Goal: Information Seeking & Learning: Learn about a topic

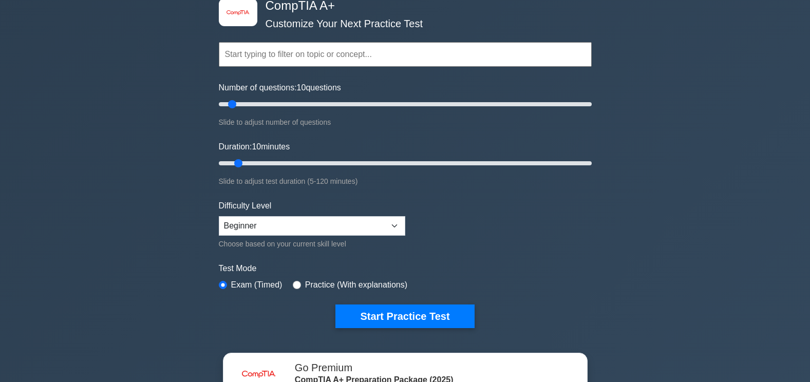
scroll to position [48, 0]
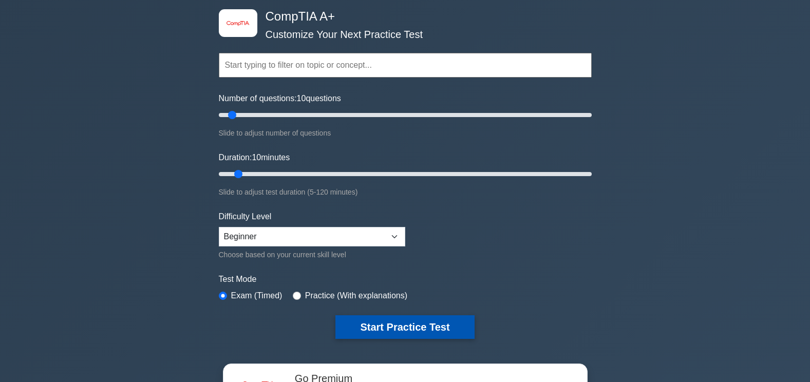
click at [413, 331] on button "Start Practice Test" at bounding box center [404, 327] width 139 height 24
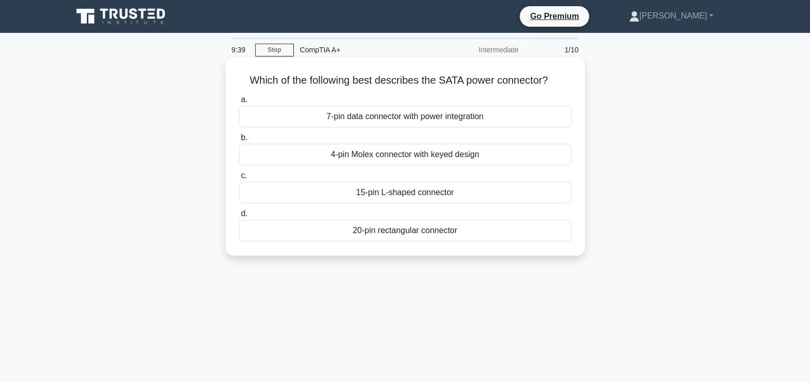
click at [353, 120] on div "7-pin data connector with power integration" at bounding box center [405, 117] width 333 height 22
click at [239, 103] on input "a. 7-pin data connector with power integration" at bounding box center [239, 100] width 0 height 7
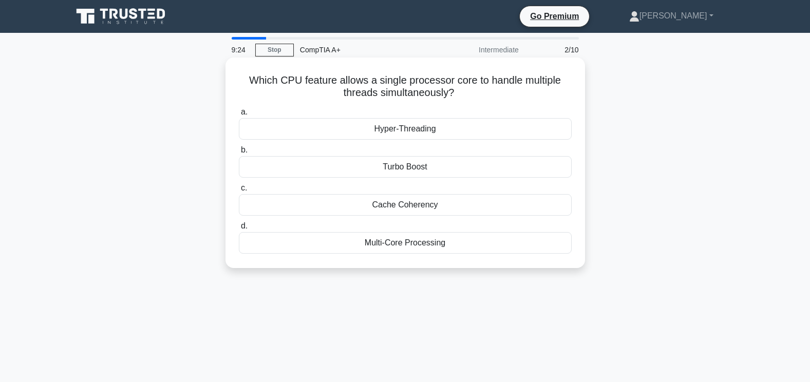
click at [338, 242] on div "Multi-Core Processing" at bounding box center [405, 243] width 333 height 22
click at [239, 230] on input "d. Multi-Core Processing" at bounding box center [239, 226] width 0 height 7
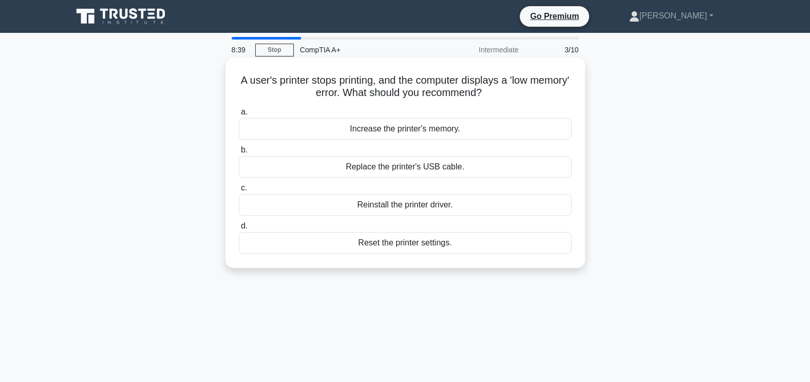
click at [374, 132] on div "Increase the printer's memory." at bounding box center [405, 129] width 333 height 22
click at [239, 116] on input "a. Increase the printer's memory." at bounding box center [239, 112] width 0 height 7
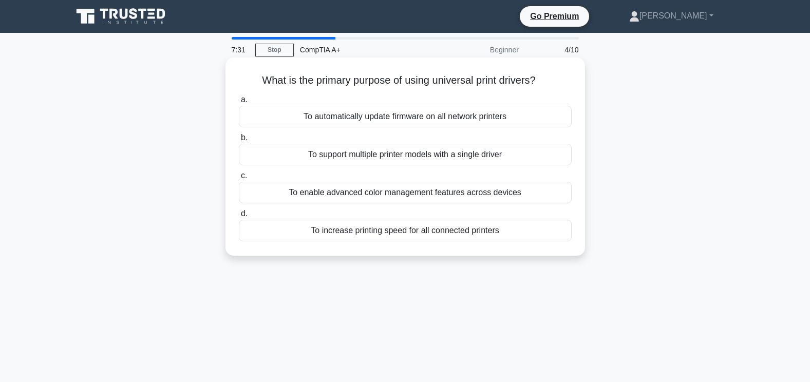
click at [407, 118] on div "To automatically update firmware on all network printers" at bounding box center [405, 117] width 333 height 22
click at [239, 103] on input "a. To automatically update firmware on all network printers" at bounding box center [239, 100] width 0 height 7
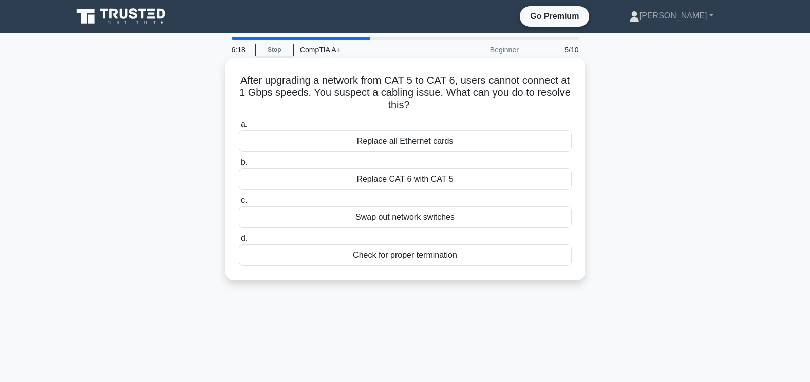
click at [402, 178] on div "Replace CAT 6 with CAT 5" at bounding box center [405, 179] width 333 height 22
click at [239, 166] on input "b. Replace CAT 6 with CAT 5" at bounding box center [239, 162] width 0 height 7
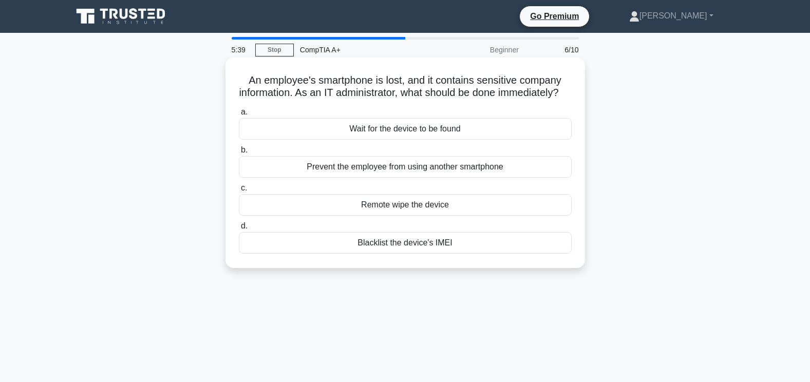
click at [372, 254] on div "Blacklist the device's IMEI" at bounding box center [405, 243] width 333 height 22
click at [239, 230] on input "d. Blacklist the device's IMEI" at bounding box center [239, 226] width 0 height 7
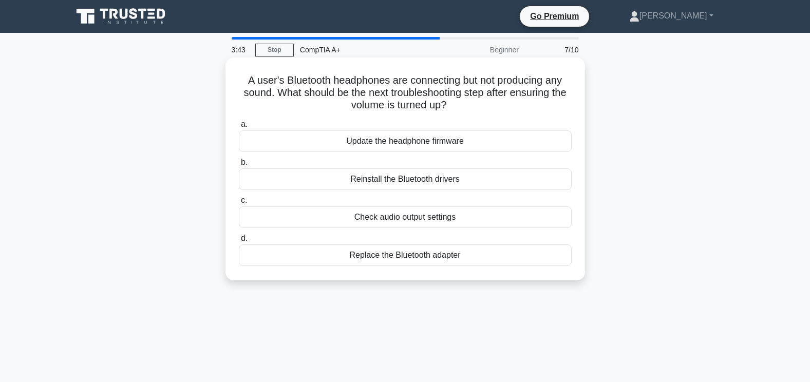
click at [405, 144] on div "Update the headphone firmware" at bounding box center [405, 141] width 333 height 22
click at [239, 128] on input "a. Update the headphone firmware" at bounding box center [239, 124] width 0 height 7
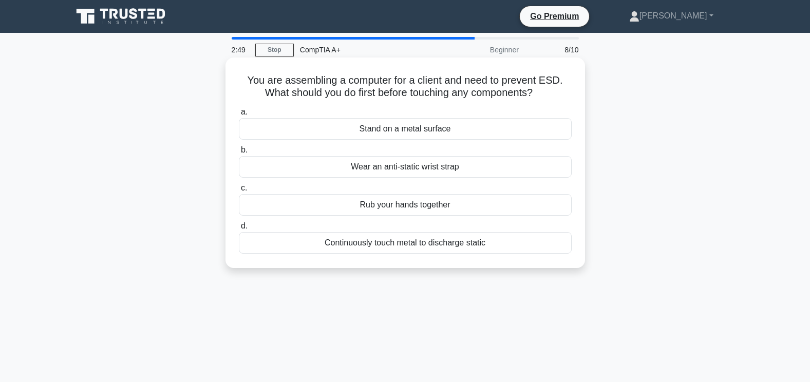
click at [408, 173] on div "Wear an anti-static wrist strap" at bounding box center [405, 167] width 333 height 22
click at [239, 154] on input "b. Wear an anti-static wrist strap" at bounding box center [239, 150] width 0 height 7
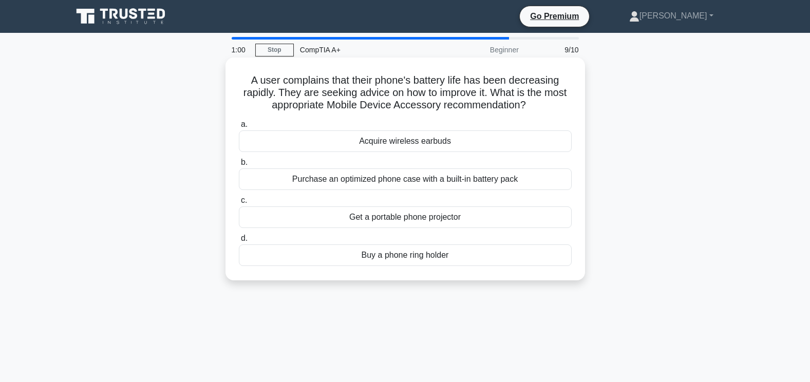
click at [486, 183] on div "Purchase an optimized phone case with a built-in battery pack" at bounding box center [405, 179] width 333 height 22
click at [239, 166] on input "b. Purchase an optimized phone case with a built-in battery pack" at bounding box center [239, 162] width 0 height 7
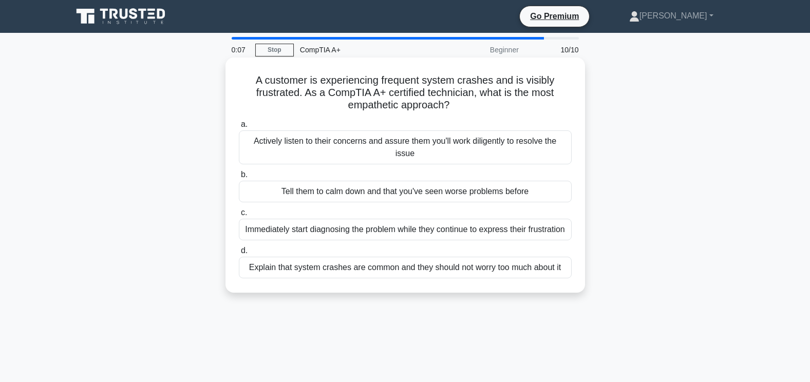
click at [354, 232] on div "Immediately start diagnosing the problem while they continue to express their f…" at bounding box center [405, 230] width 333 height 22
click at [239, 216] on input "c. Immediately start diagnosing the problem while they continue to express thei…" at bounding box center [239, 213] width 0 height 7
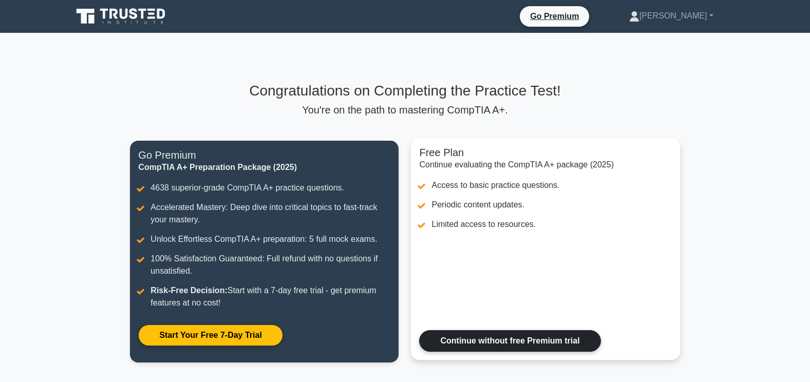
click at [489, 340] on link "Continue without free Premium trial" at bounding box center [509, 341] width 181 height 22
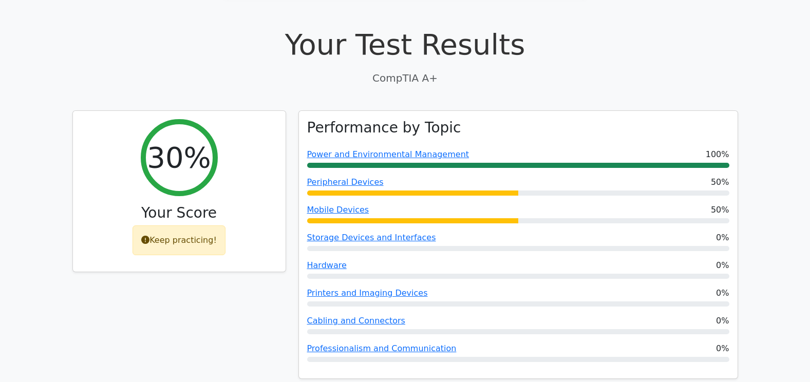
scroll to position [296, 0]
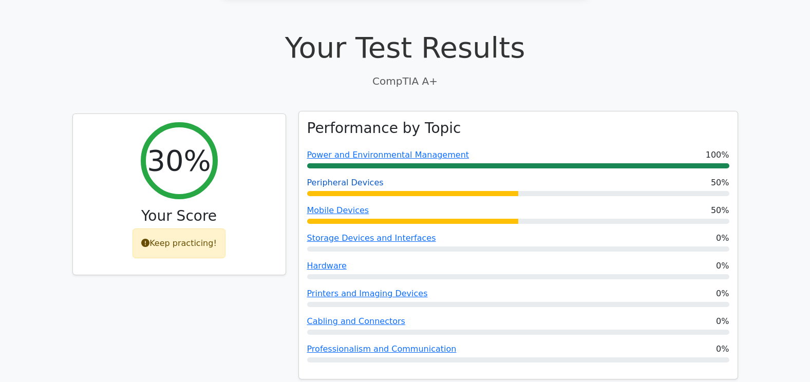
click at [328, 178] on link "Peripheral Devices" at bounding box center [345, 183] width 77 height 10
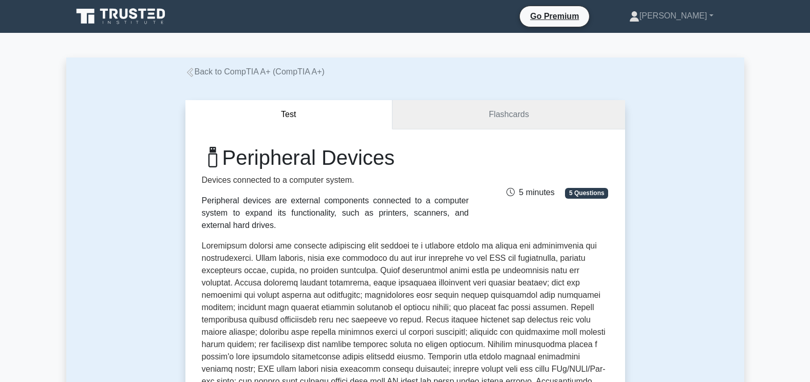
click at [541, 100] on link "Flashcards" at bounding box center [508, 114] width 232 height 29
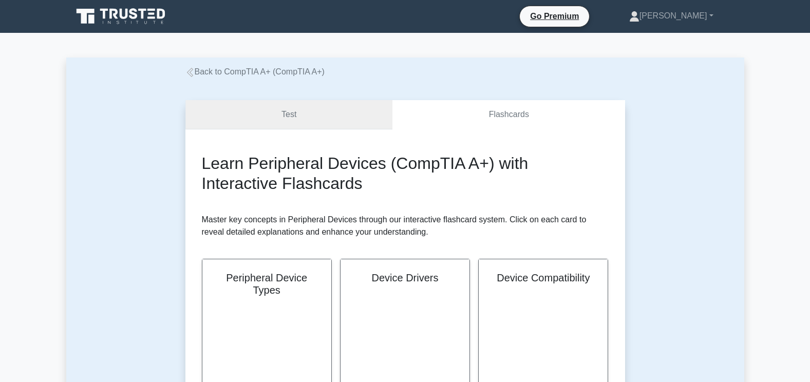
click at [341, 104] on link "Test" at bounding box center [288, 114] width 207 height 29
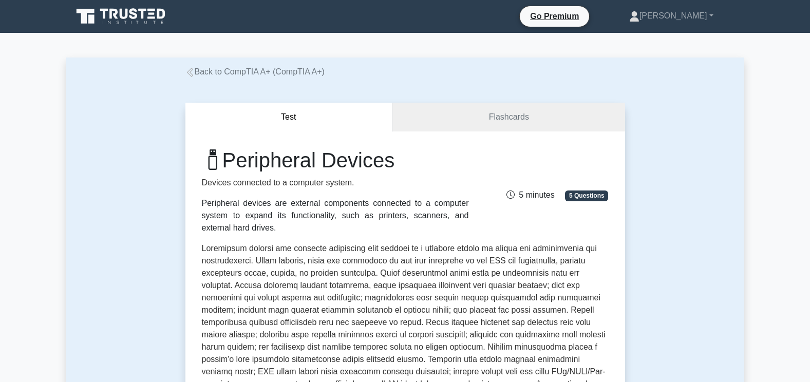
drag, startPoint x: 768, startPoint y: 14, endPoint x: 768, endPoint y: 66, distance: 51.9
drag, startPoint x: 768, startPoint y: 66, endPoint x: 782, endPoint y: 127, distance: 62.5
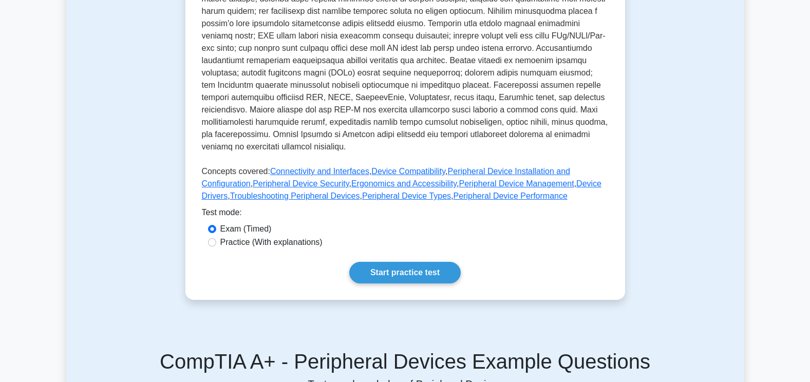
scroll to position [345, 0]
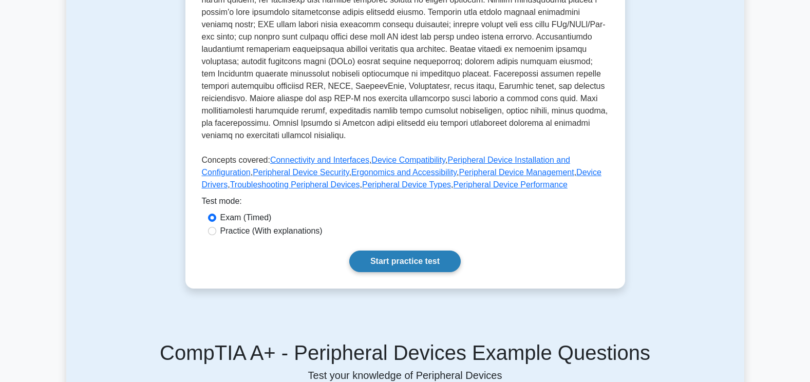
click at [421, 251] on link "Start practice test" at bounding box center [404, 262] width 111 height 22
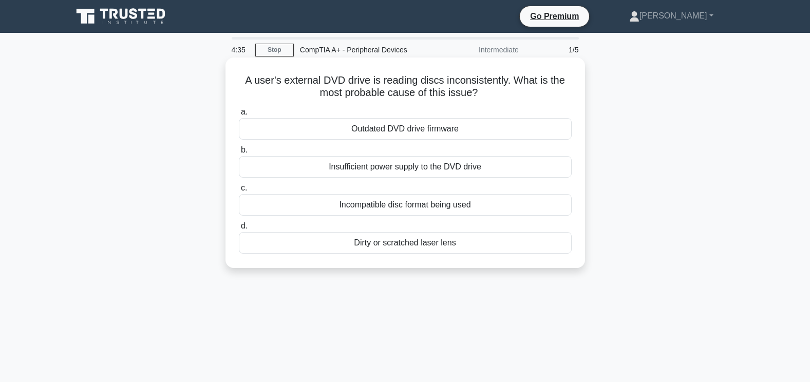
click at [339, 251] on div "Dirty or scratched laser lens" at bounding box center [405, 243] width 333 height 22
click at [239, 230] on input "d. Dirty or scratched laser lens" at bounding box center [239, 226] width 0 height 7
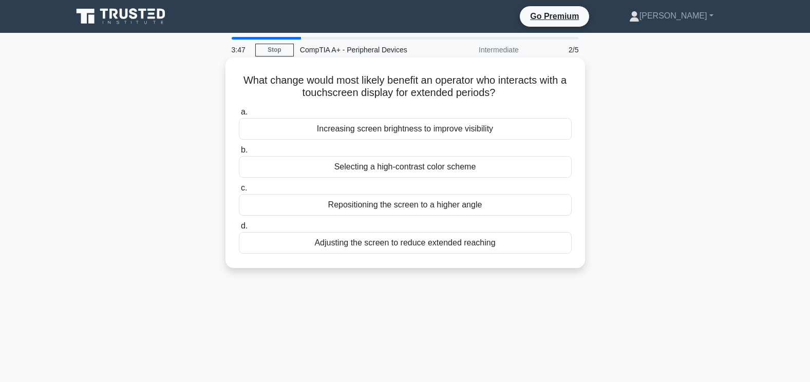
click at [399, 236] on div "Adjusting the screen to reduce extended reaching" at bounding box center [405, 243] width 333 height 22
click at [239, 230] on input "d. Adjusting the screen to reduce extended reaching" at bounding box center [239, 226] width 0 height 7
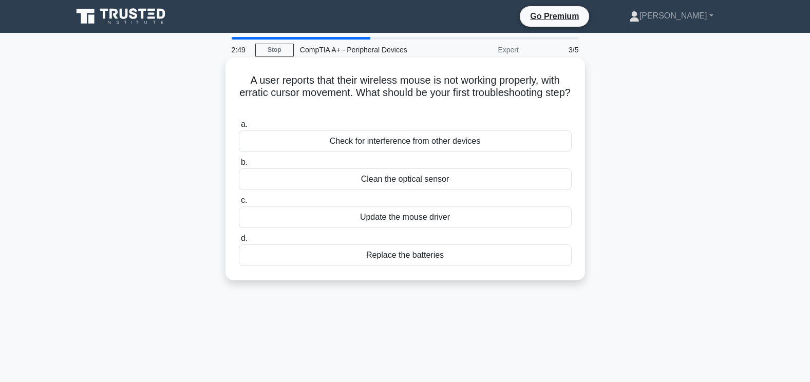
click at [408, 255] on div "Replace the batteries" at bounding box center [405, 255] width 333 height 22
click at [239, 242] on input "d. Replace the batteries" at bounding box center [239, 238] width 0 height 7
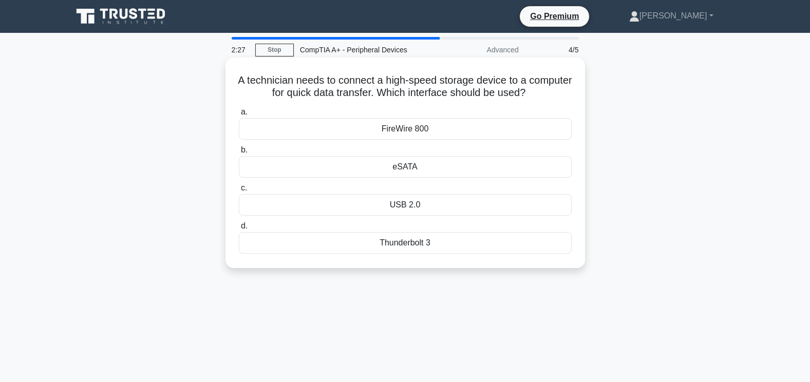
click at [409, 202] on div "USB 2.0" at bounding box center [405, 205] width 333 height 22
click at [239, 192] on input "c. USB 2.0" at bounding box center [239, 188] width 0 height 7
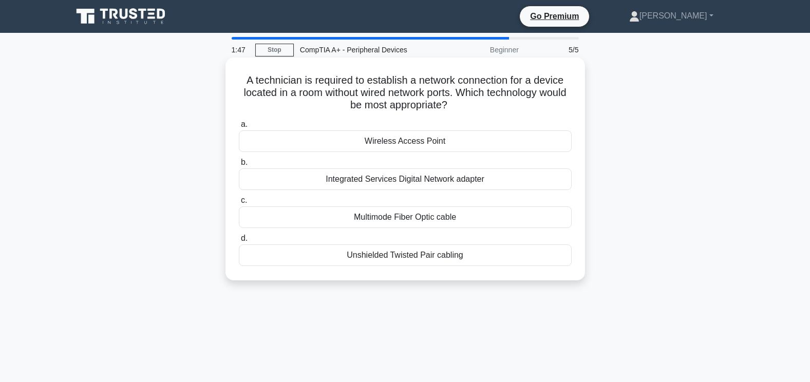
click at [450, 136] on div "Wireless Access Point" at bounding box center [405, 141] width 333 height 22
click at [239, 128] on input "a. Wireless Access Point" at bounding box center [239, 124] width 0 height 7
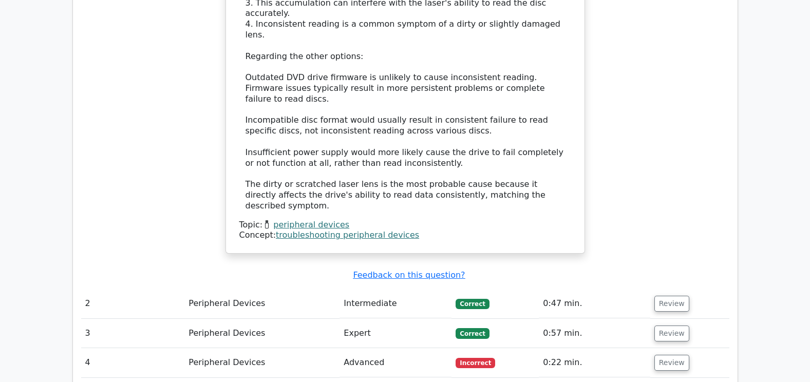
scroll to position [1093, 0]
click at [673, 355] on button "Review" at bounding box center [671, 363] width 35 height 16
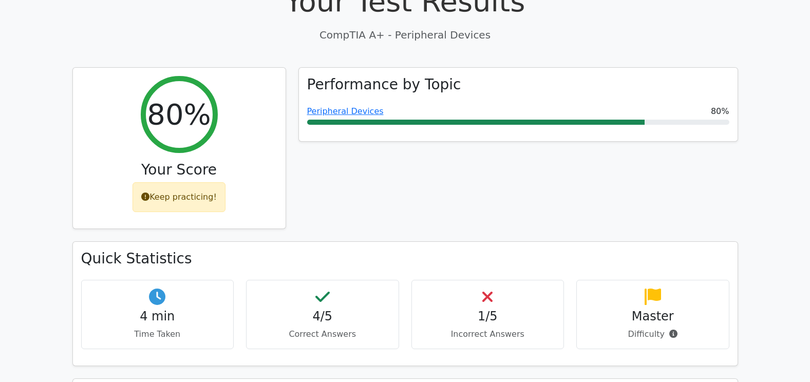
scroll to position [0, 0]
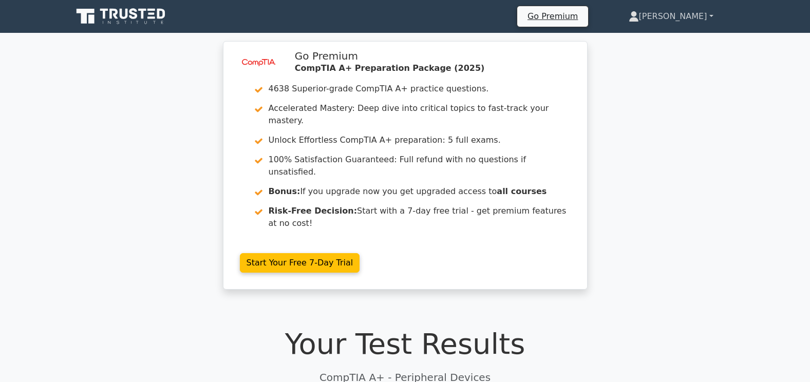
click at [709, 16] on link "[PERSON_NAME]" at bounding box center [671, 16] width 134 height 21
click at [673, 41] on link "Profile" at bounding box center [644, 40] width 81 height 16
